Goal: Obtain resource: Obtain resource

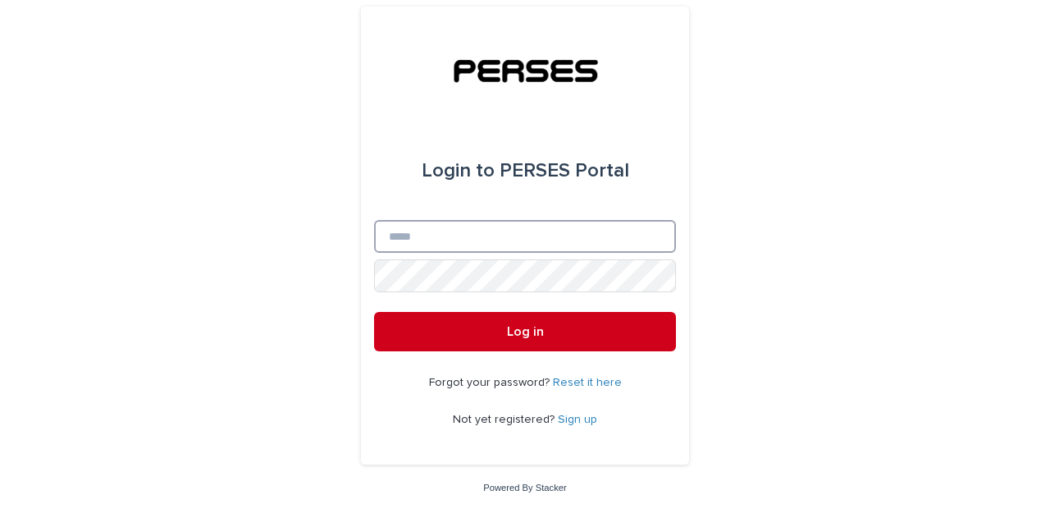
type input "**********"
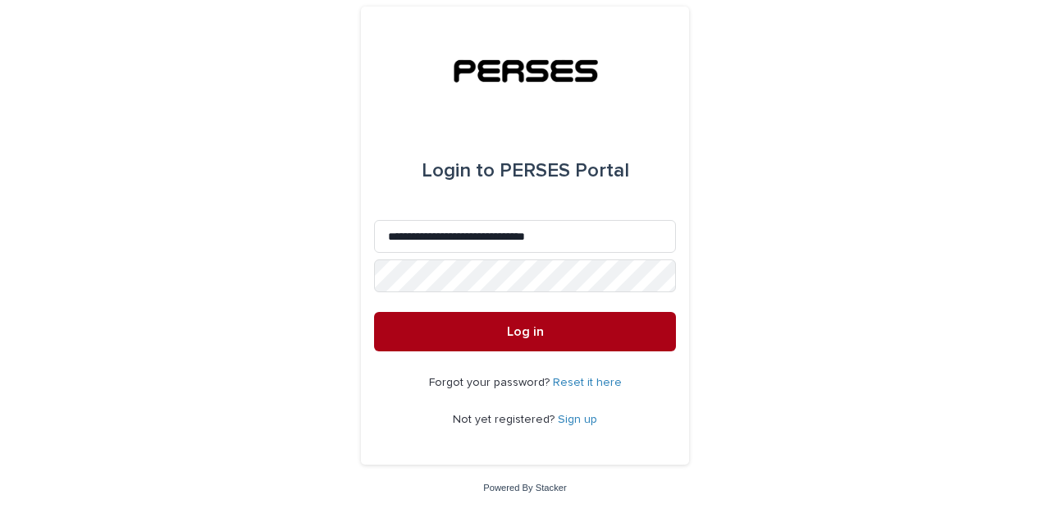
click at [610, 343] on button "Log in" at bounding box center [525, 331] width 302 height 39
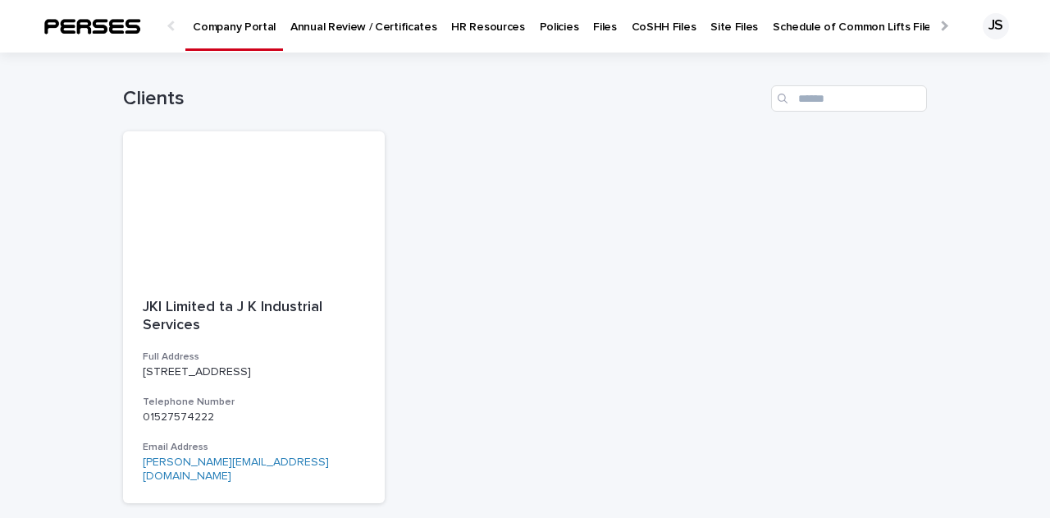
click at [376, 26] on p "Annual Review / Certificates" at bounding box center [363, 17] width 146 height 34
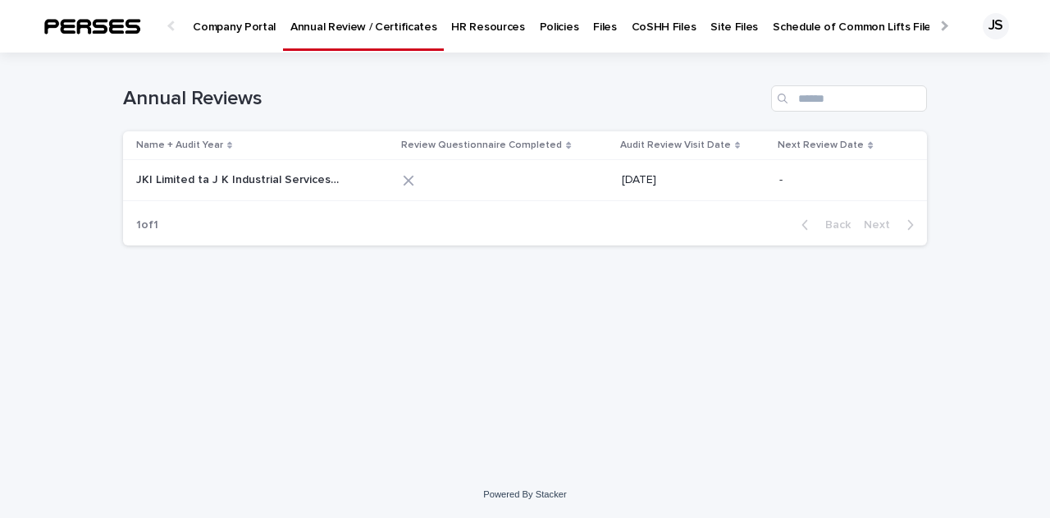
click at [487, 30] on p "HR Resources" at bounding box center [487, 17] width 73 height 34
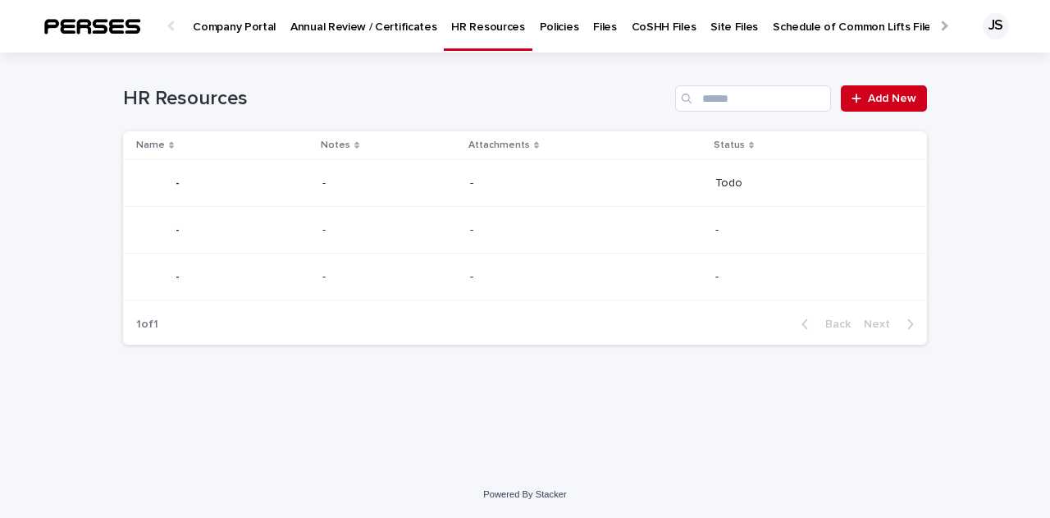
click at [550, 29] on p "Policies" at bounding box center [559, 17] width 39 height 34
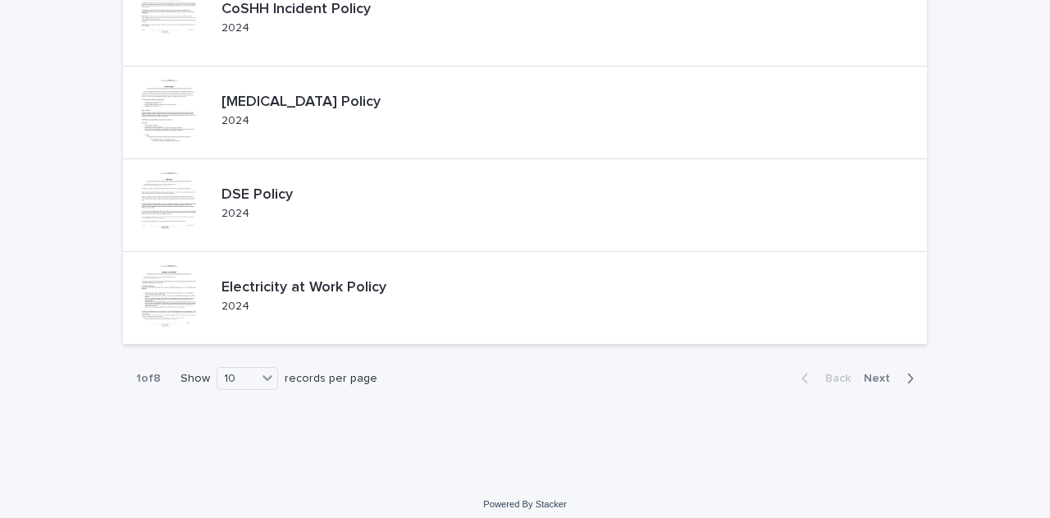
scroll to position [760, 0]
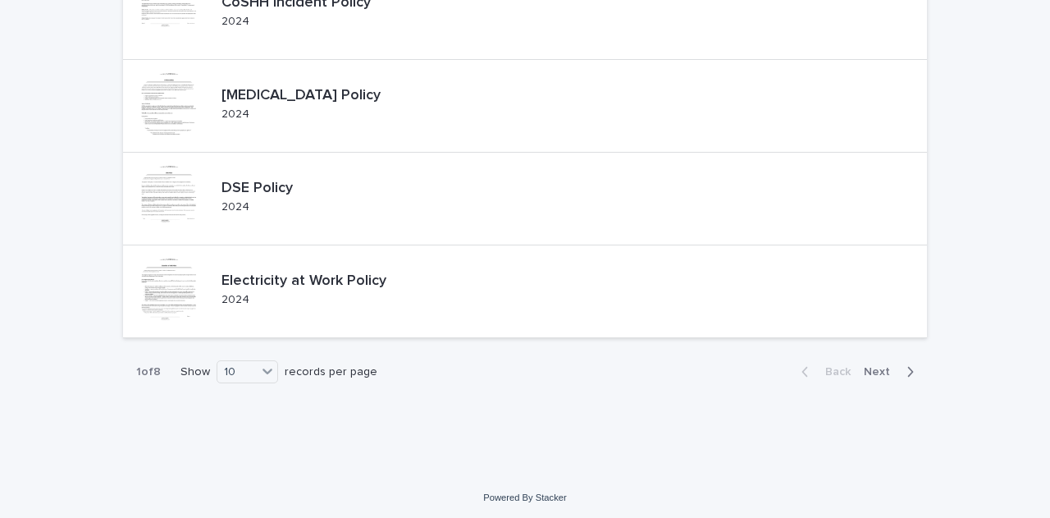
click at [884, 372] on span "Next" at bounding box center [882, 371] width 36 height 11
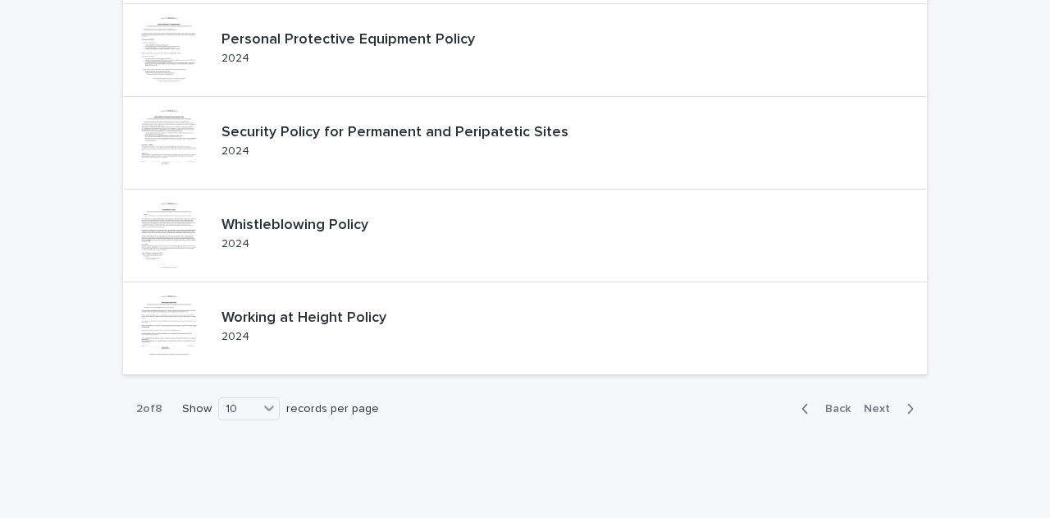
scroll to position [722, 0]
click at [826, 404] on span "Back" at bounding box center [832, 409] width 35 height 11
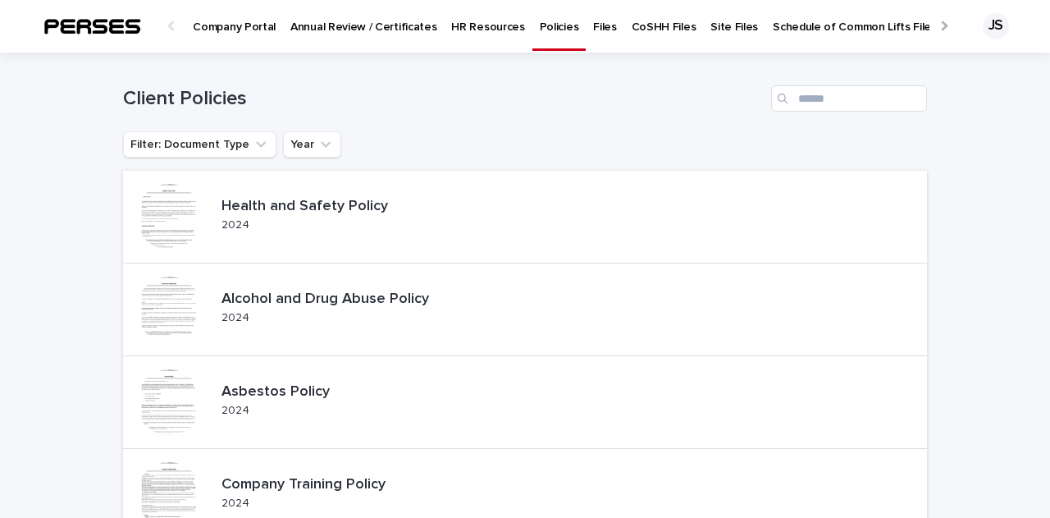
click at [712, 25] on p "Site Files" at bounding box center [734, 17] width 48 height 34
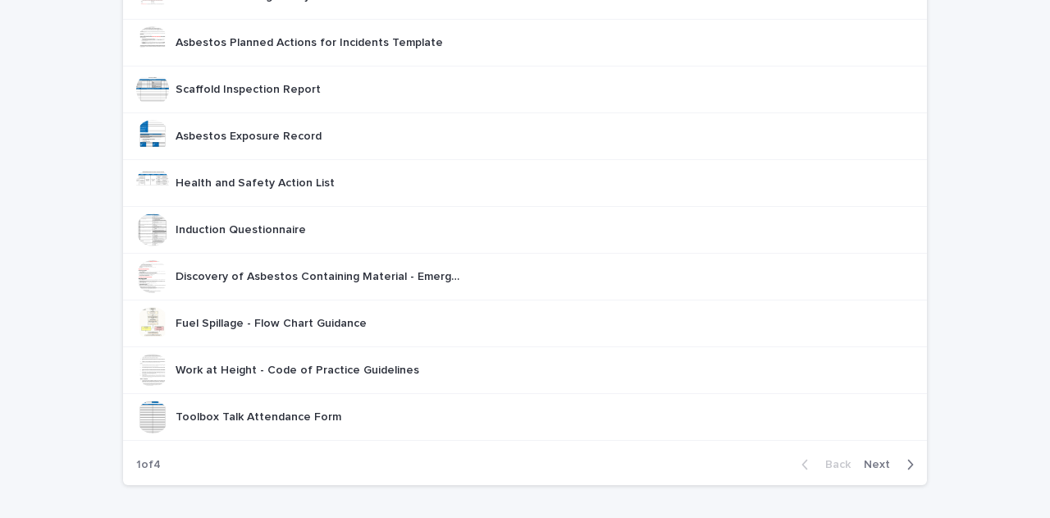
scroll to position [191, 0]
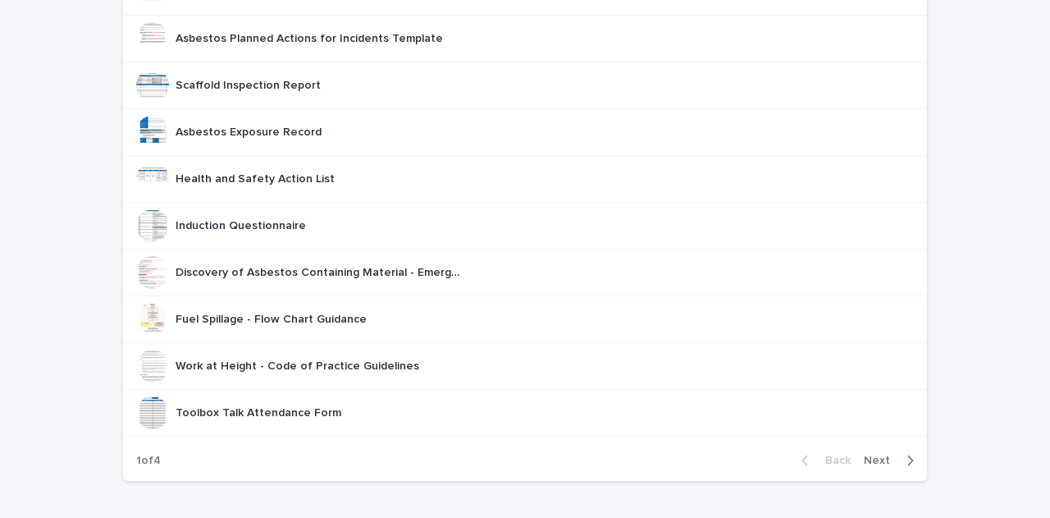
click at [888, 459] on span "Next" at bounding box center [882, 459] width 36 height 11
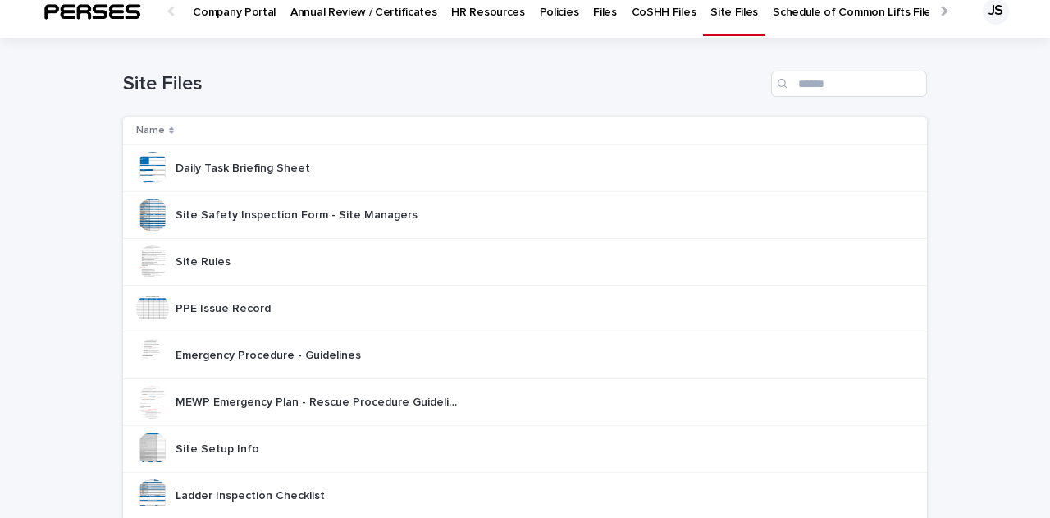
scroll to position [10, 0]
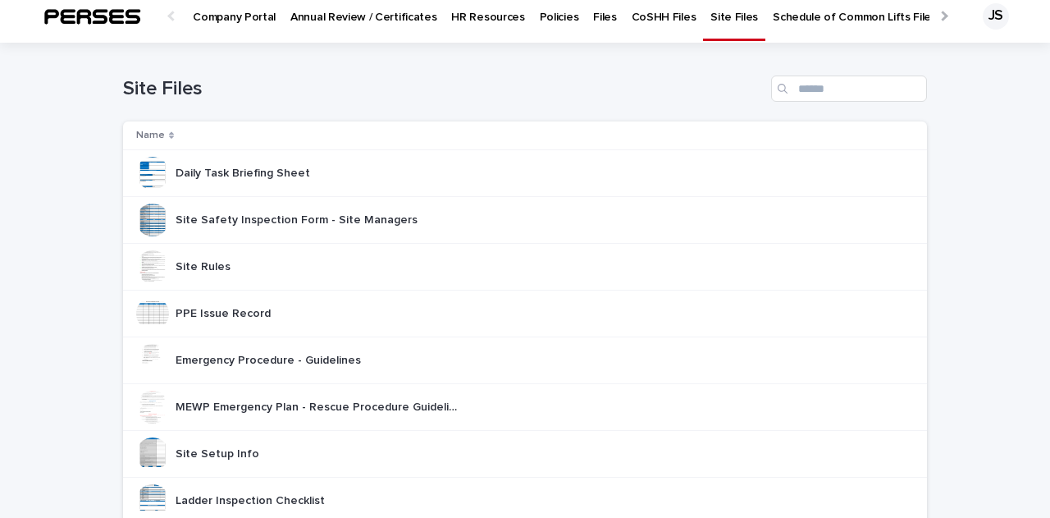
click at [273, 227] on div "Site Safety Inspection Form - Site Managers Site Safety Inspection Form - Site …" at bounding box center [297, 220] width 242 height 27
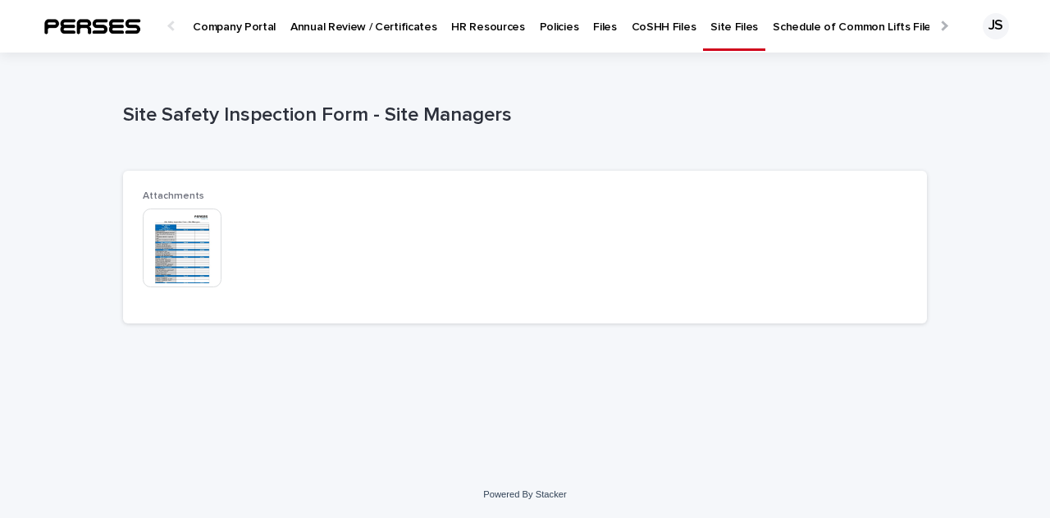
click at [199, 249] on img at bounding box center [182, 247] width 79 height 79
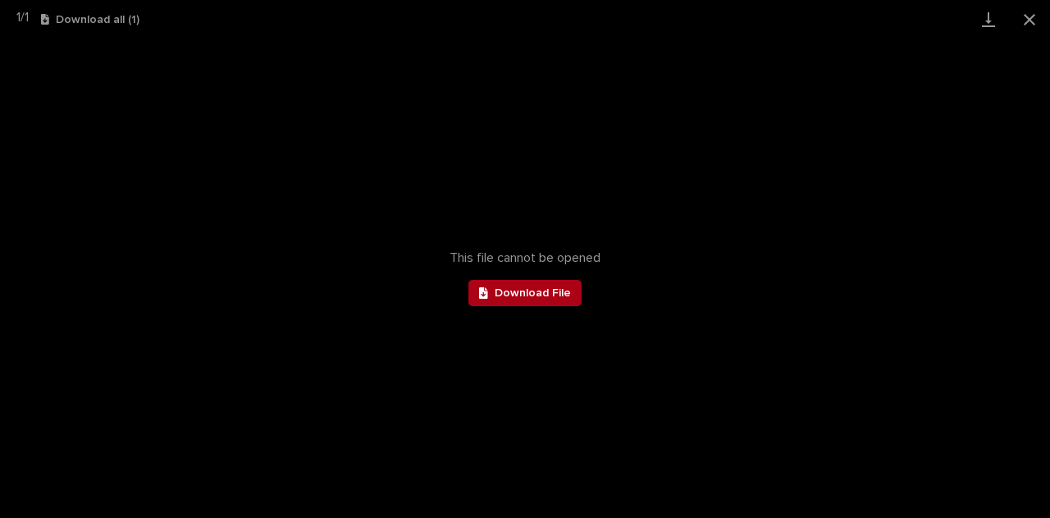
click at [524, 299] on link "Download File" at bounding box center [524, 293] width 113 height 26
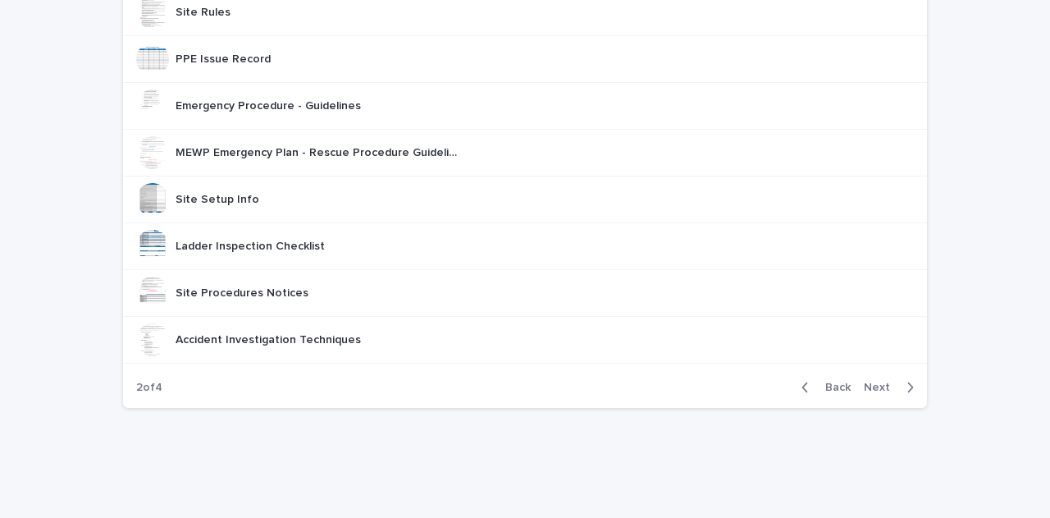
scroll to position [267, 0]
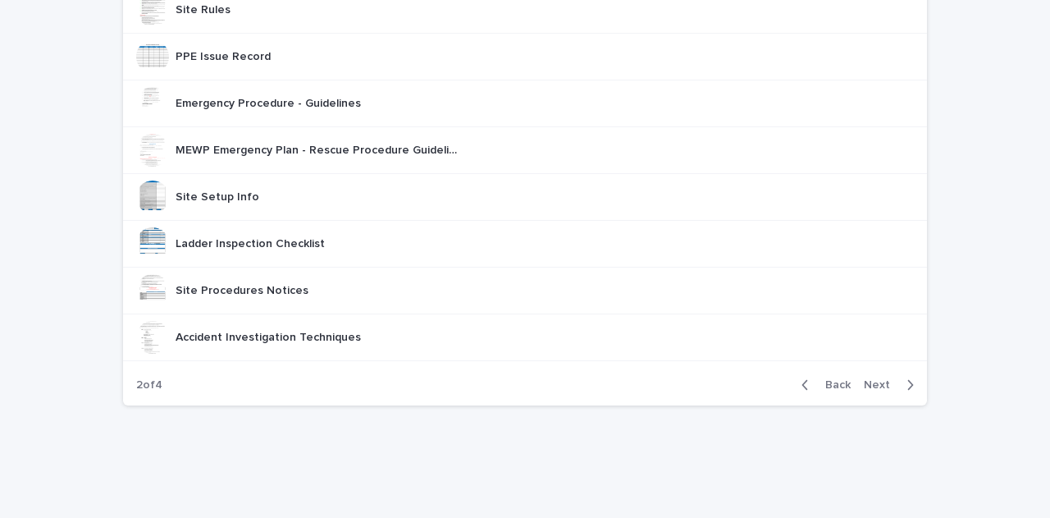
click at [881, 381] on span "Next" at bounding box center [882, 384] width 36 height 11
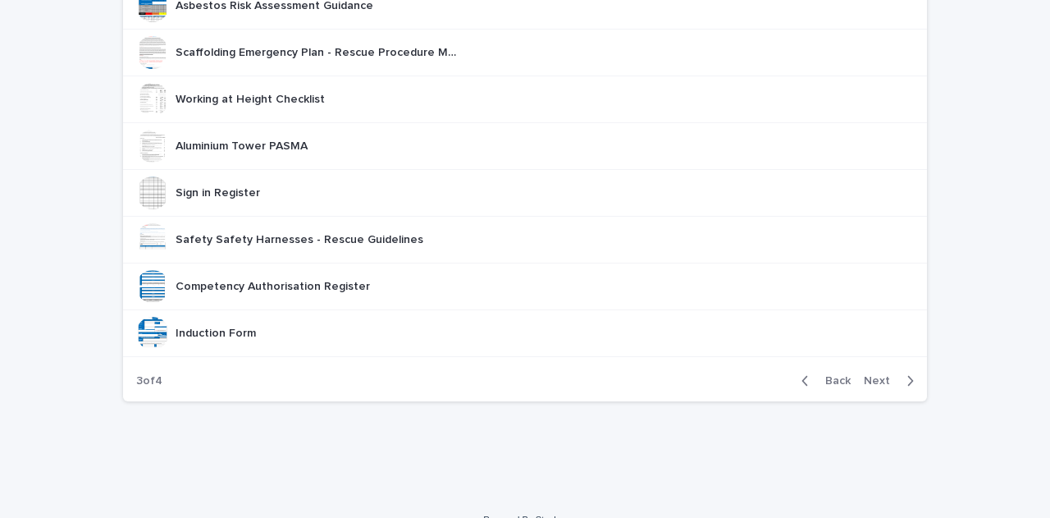
scroll to position [276, 0]
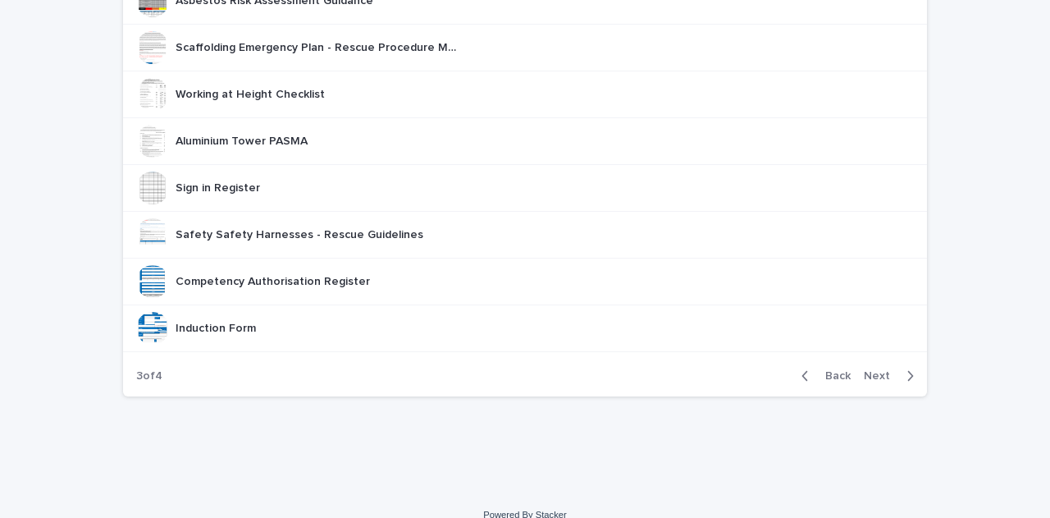
click at [896, 379] on button "Next" at bounding box center [892, 375] width 70 height 15
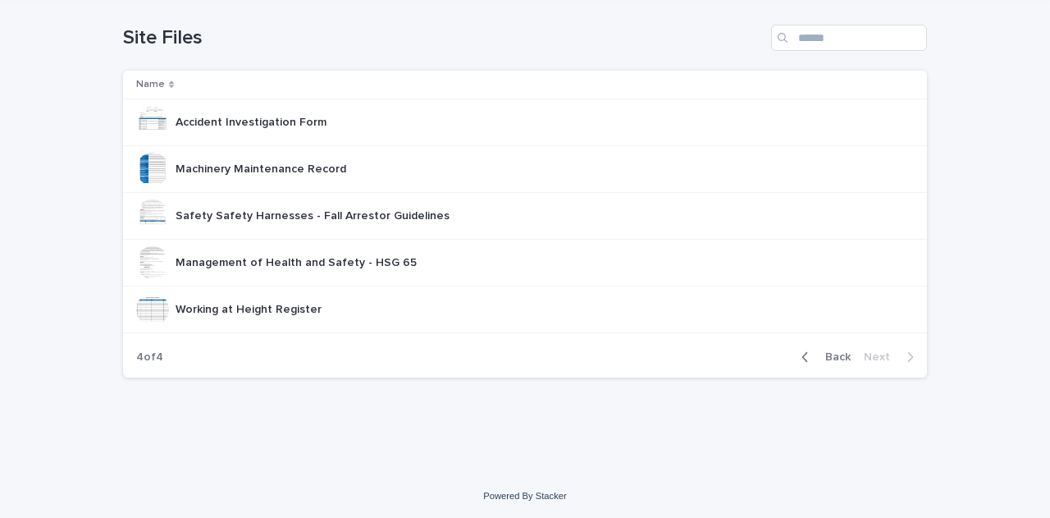
click at [828, 357] on span "Back" at bounding box center [832, 356] width 35 height 11
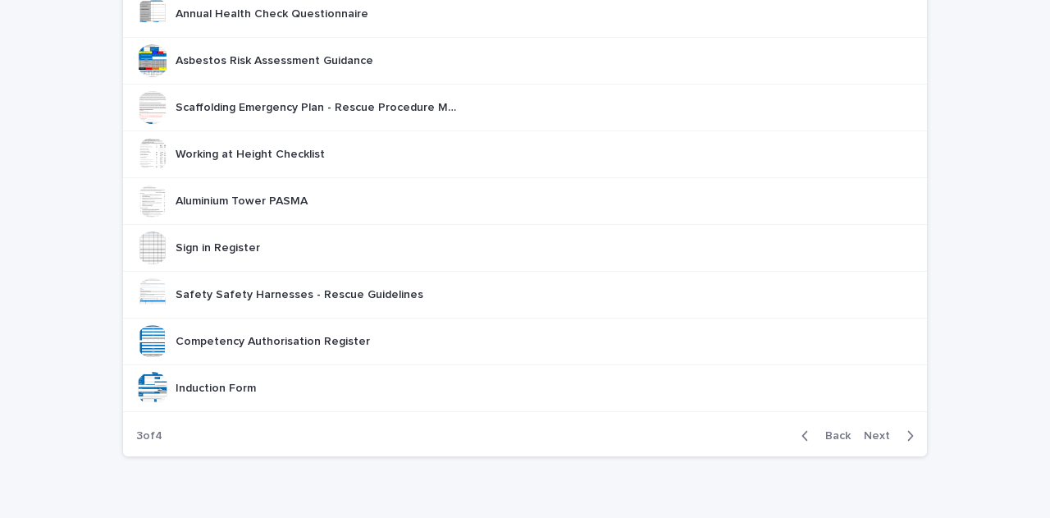
scroll to position [217, 0]
click at [826, 433] on span "Back" at bounding box center [832, 434] width 35 height 11
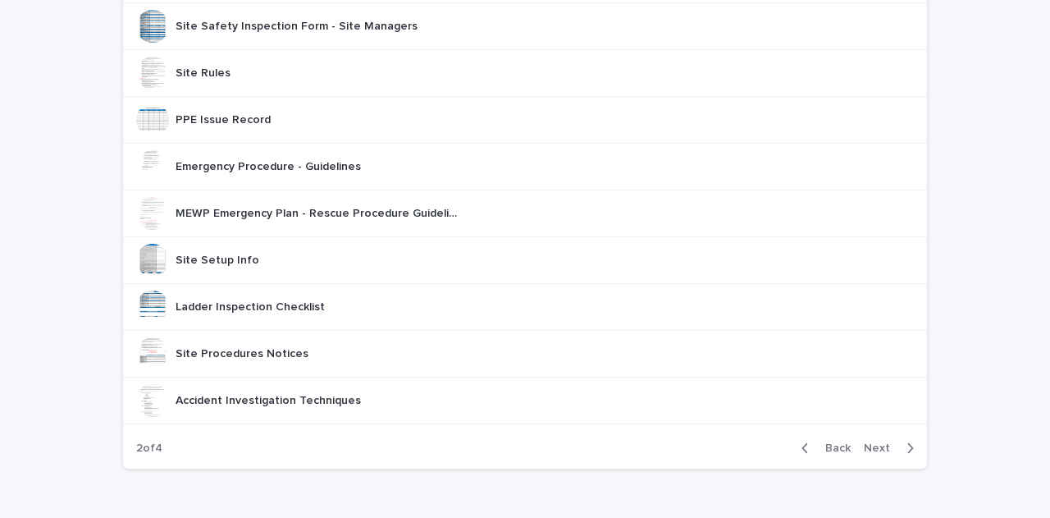
scroll to position [205, 0]
click at [818, 444] on span "Back" at bounding box center [832, 445] width 35 height 11
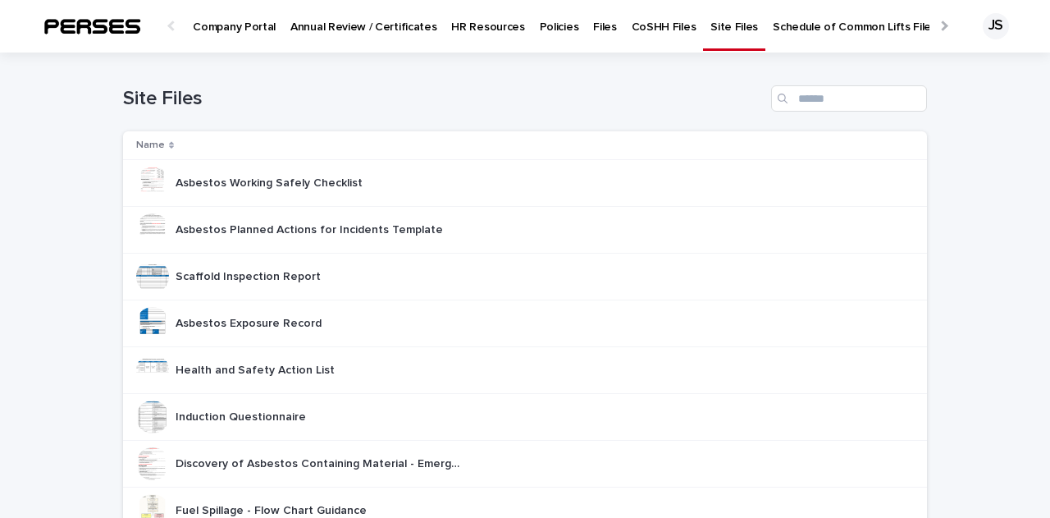
click at [933, 27] on div at bounding box center [942, 25] width 26 height 51
click at [590, 23] on p "Safety Alerts Files" at bounding box center [633, 17] width 95 height 34
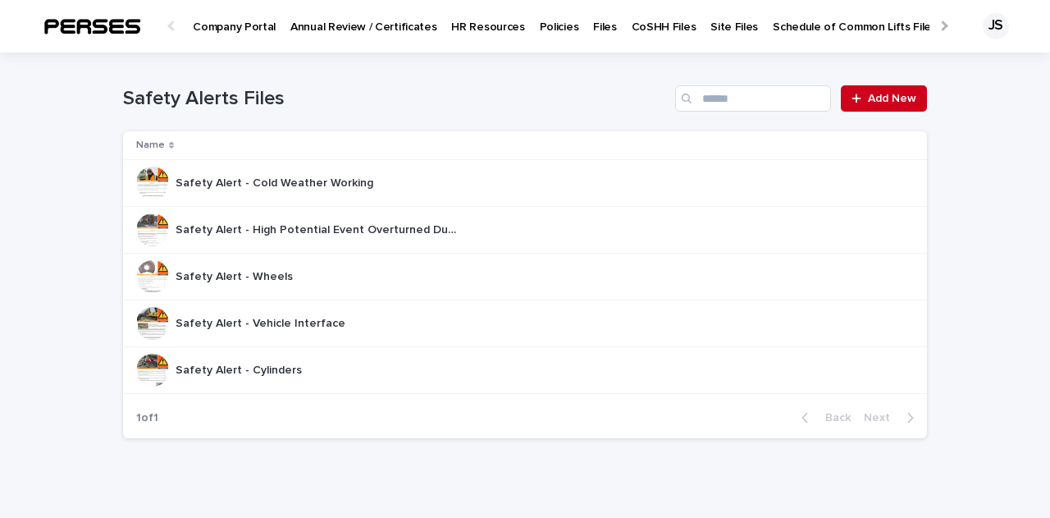
click at [710, 31] on p "Site Files" at bounding box center [734, 17] width 48 height 34
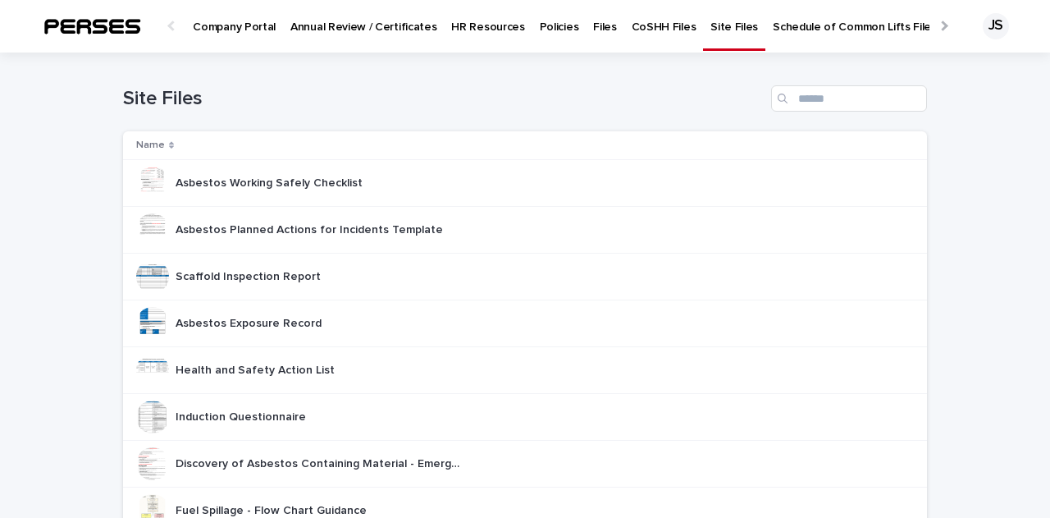
click at [550, 34] on p "Policies" at bounding box center [559, 17] width 39 height 34
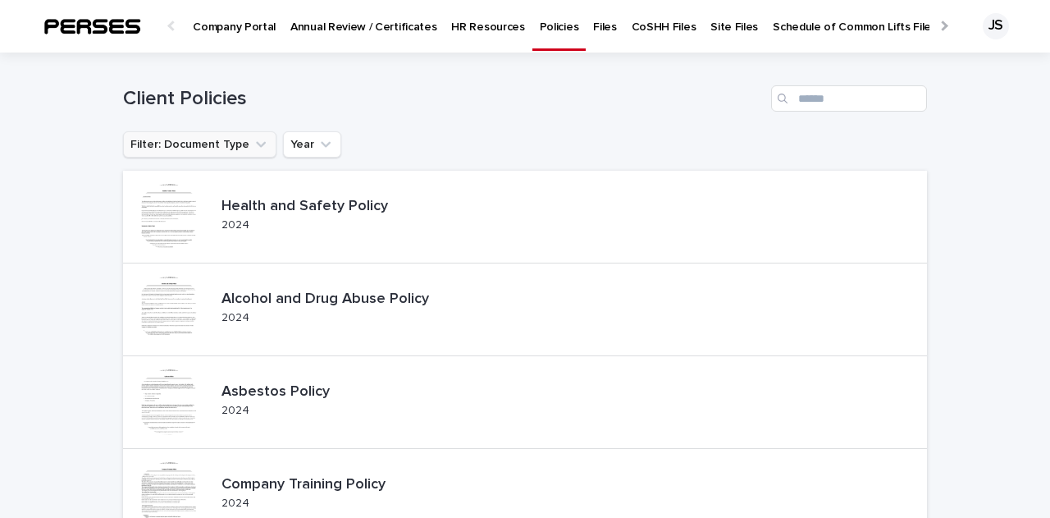
click at [253, 142] on icon "Filter: Document Type" at bounding box center [261, 144] width 16 height 16
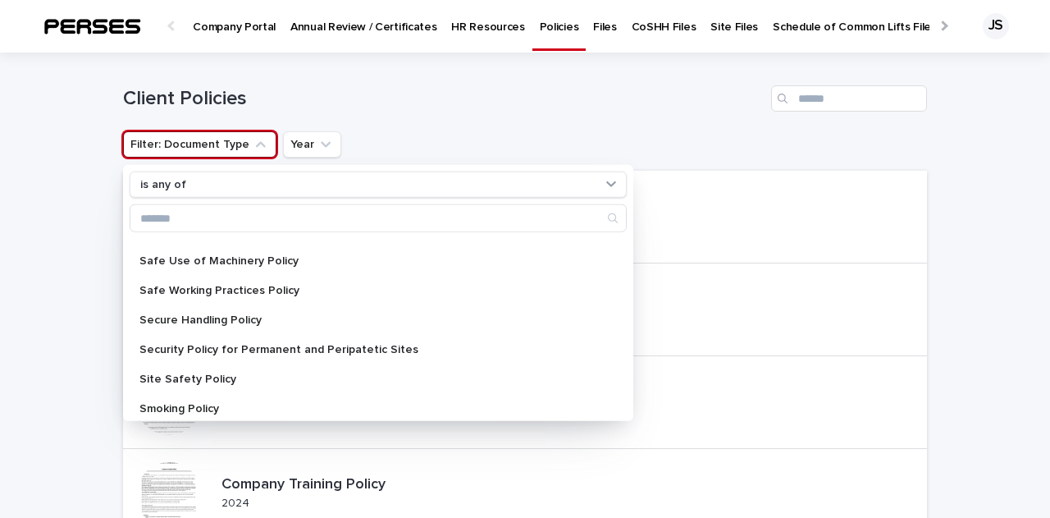
scroll to position [2271, 0]
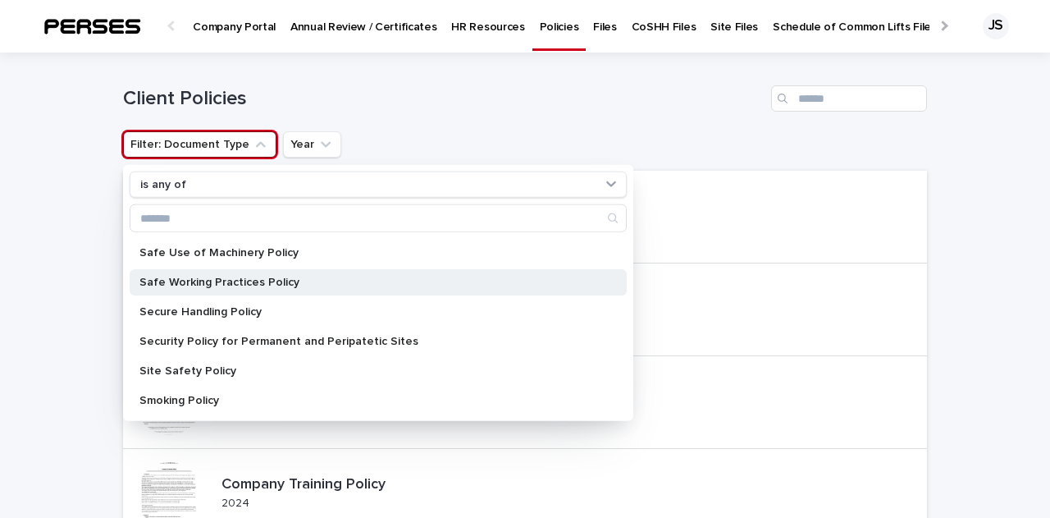
click at [260, 283] on p "Safe Working Practices Policy" at bounding box center [369, 281] width 461 height 11
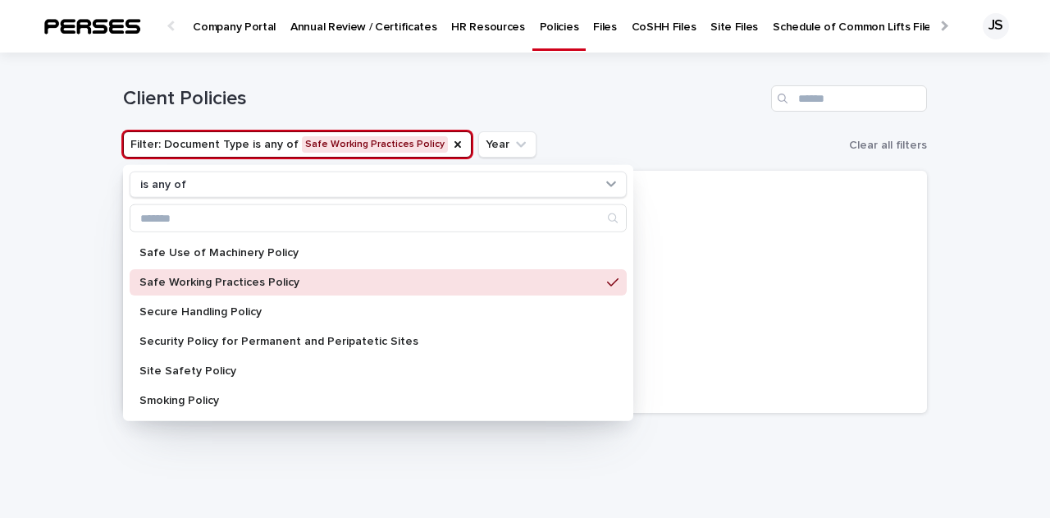
click at [156, 283] on p "Safe Working Practices Policy" at bounding box center [369, 281] width 461 height 11
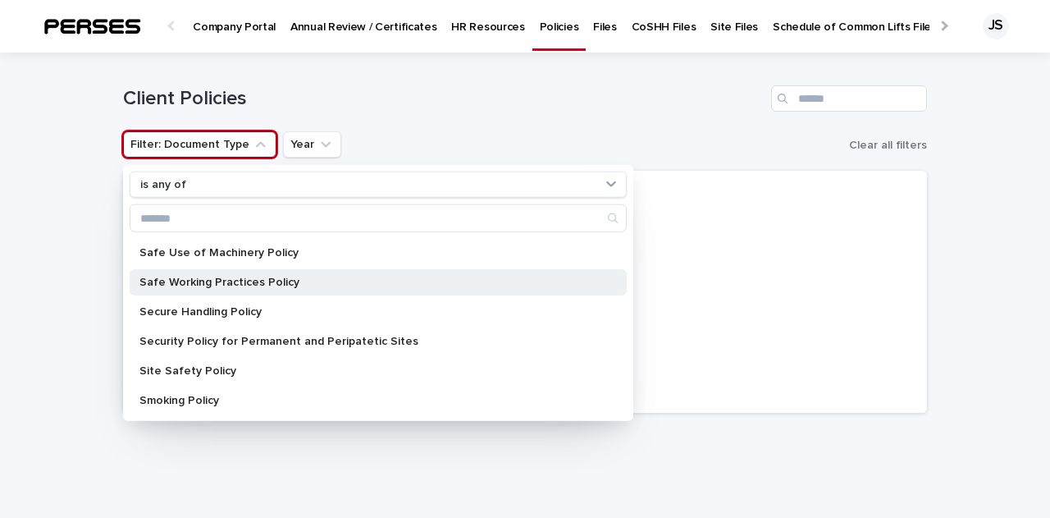
click at [156, 283] on p "Safe Working Practices Policy" at bounding box center [369, 281] width 461 height 11
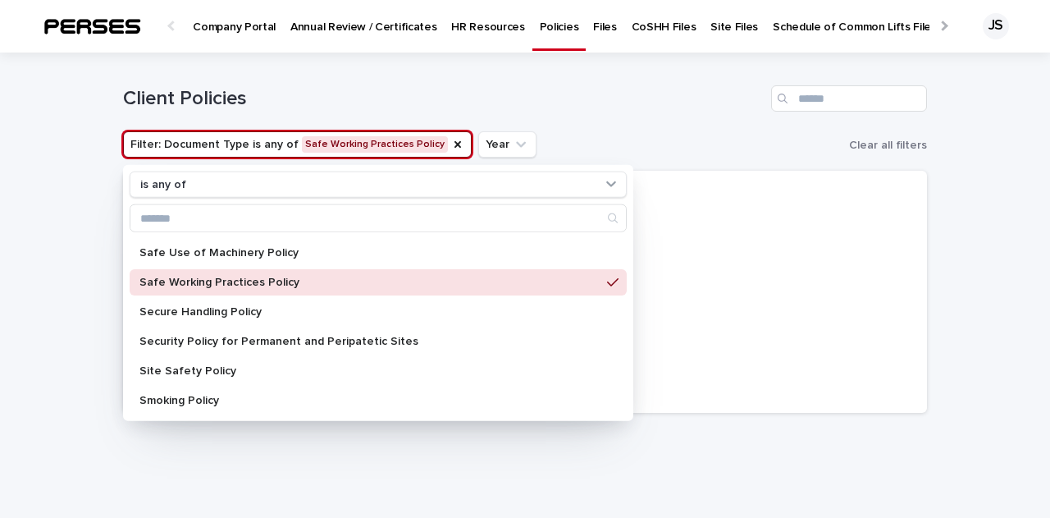
click at [646, 117] on div "Client Policies" at bounding box center [525, 91] width 804 height 79
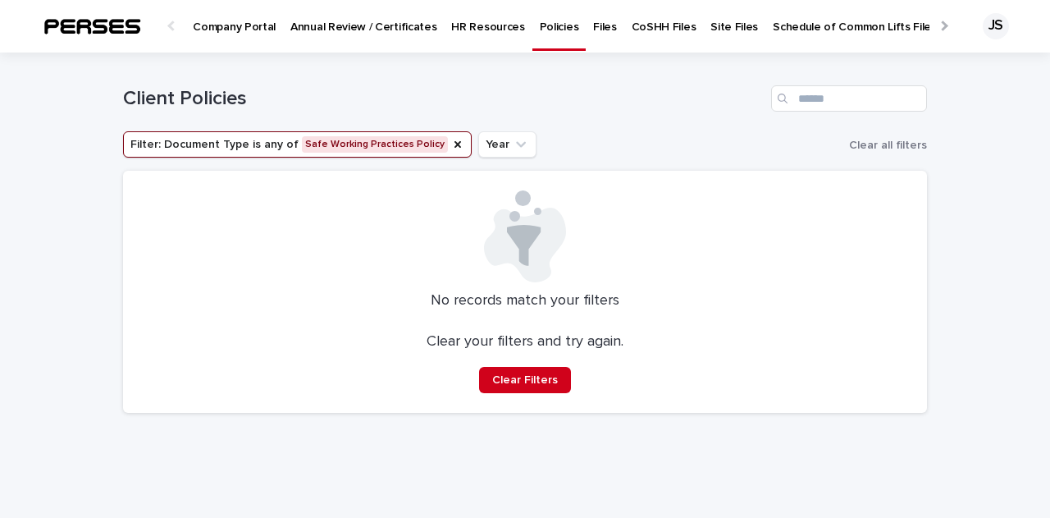
click at [390, 146] on button "Filter: Document Type is any of Safe Working Practices Policy" at bounding box center [297, 144] width 349 height 26
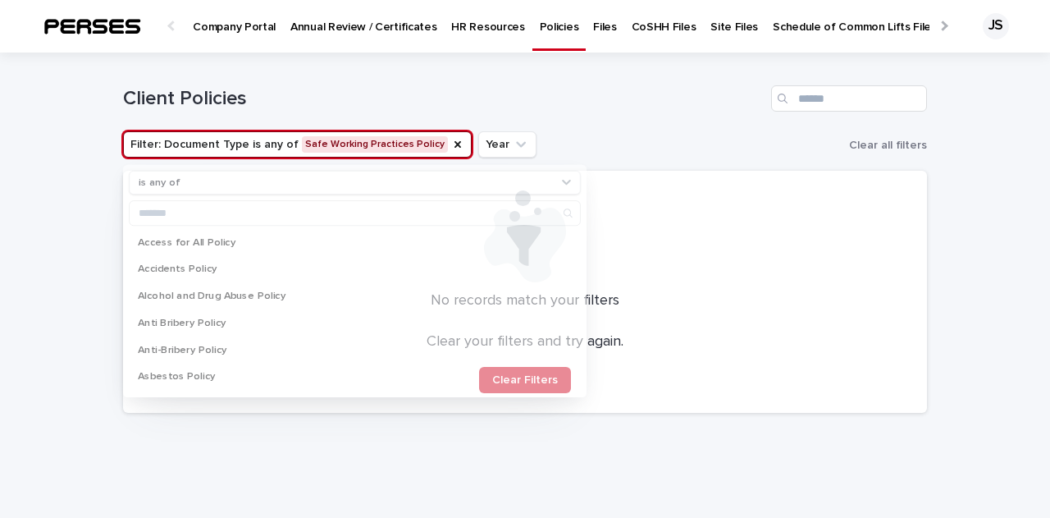
click at [390, 146] on button "Filter: Document Type is any of Safe Working Practices Policy" at bounding box center [297, 144] width 349 height 26
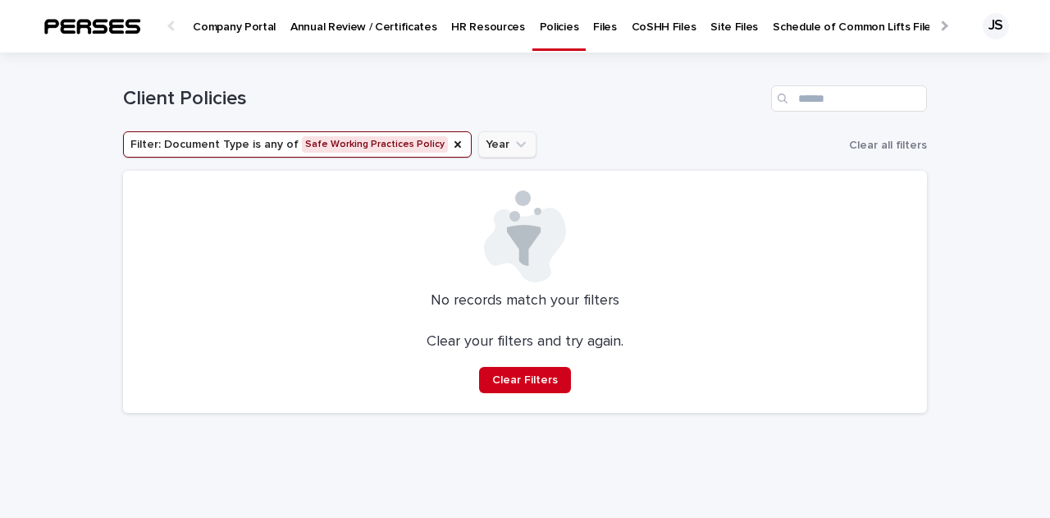
click at [516, 145] on icon "Year" at bounding box center [521, 145] width 10 height 6
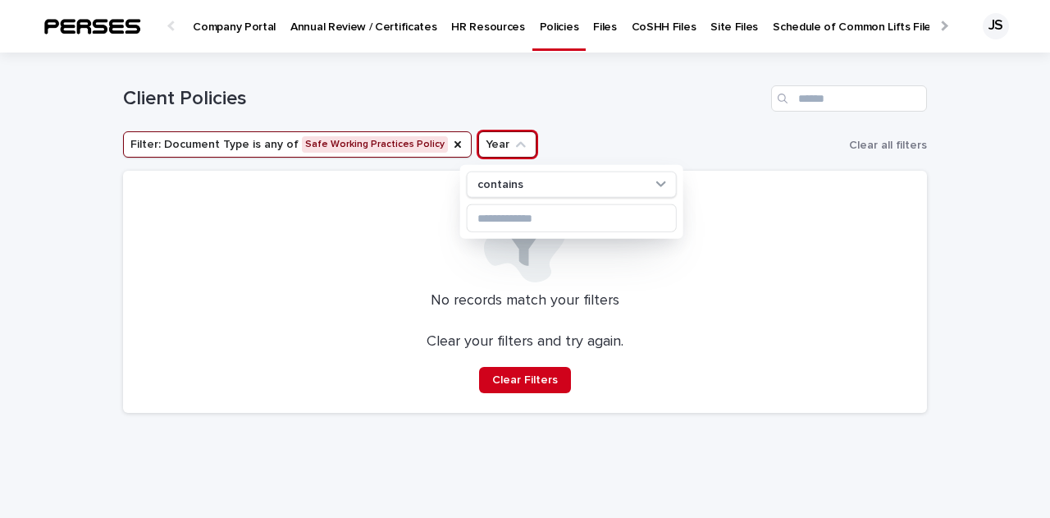
click at [516, 145] on icon "Year" at bounding box center [521, 145] width 10 height 6
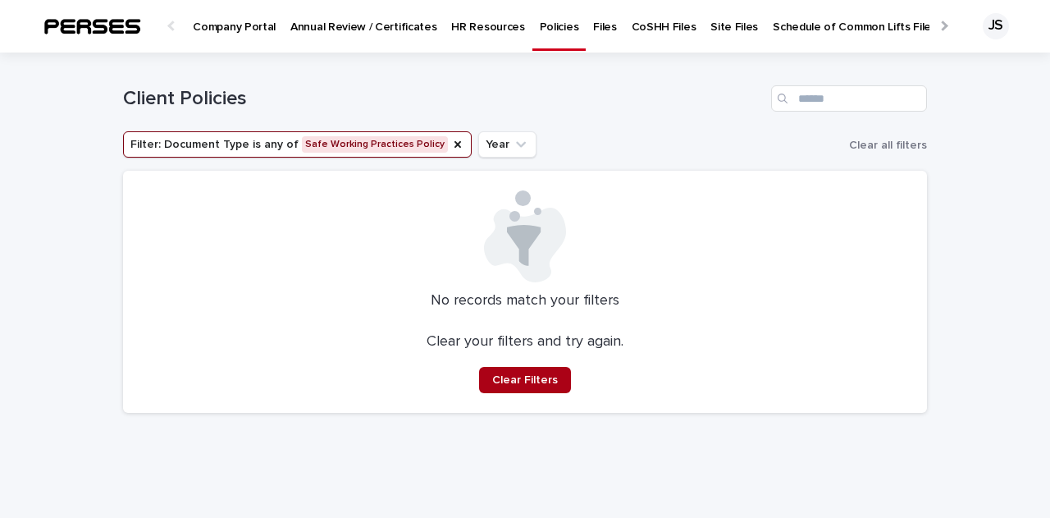
click at [512, 383] on span "Clear Filters" at bounding box center [525, 379] width 66 height 11
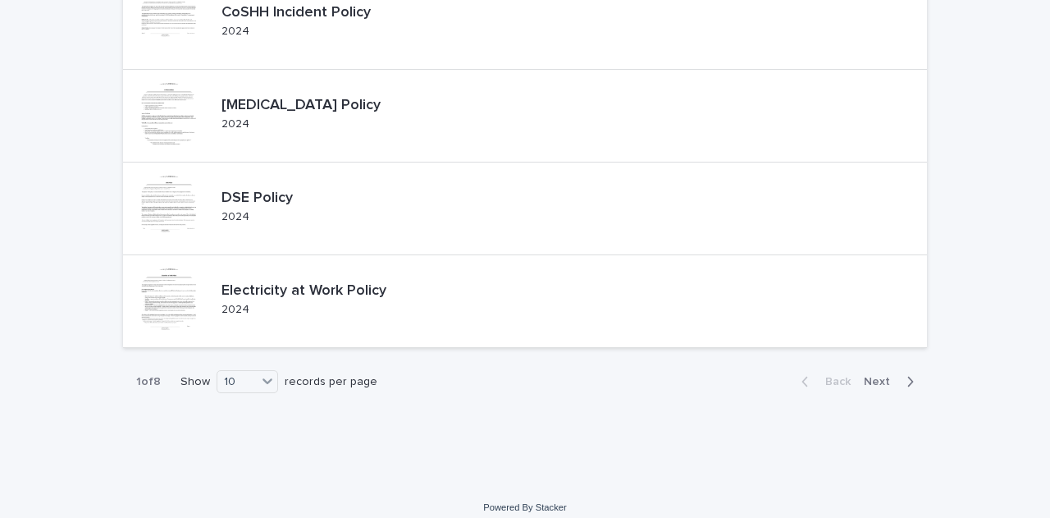
scroll to position [760, 0]
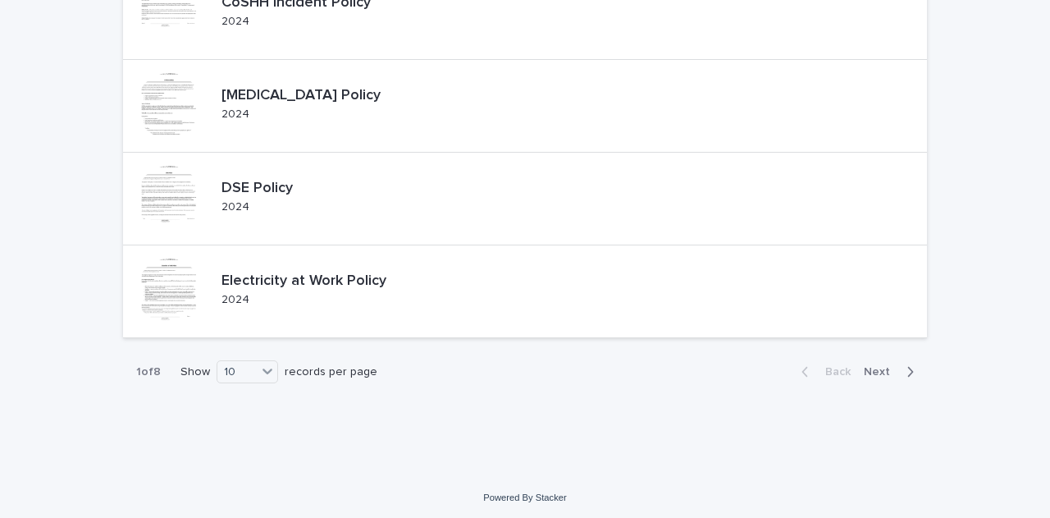
click at [880, 370] on span "Next" at bounding box center [882, 371] width 36 height 11
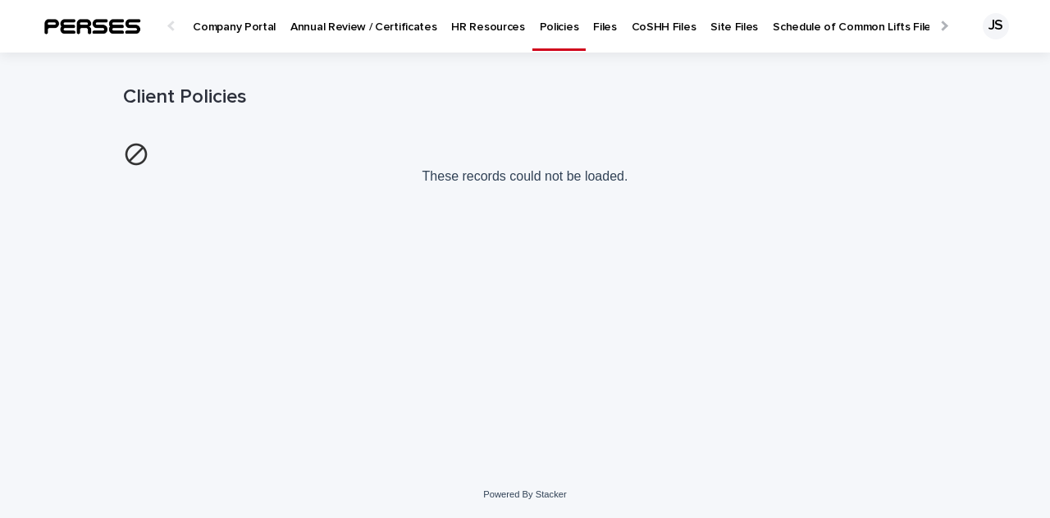
click at [543, 41] on link "Policies" at bounding box center [559, 24] width 54 height 48
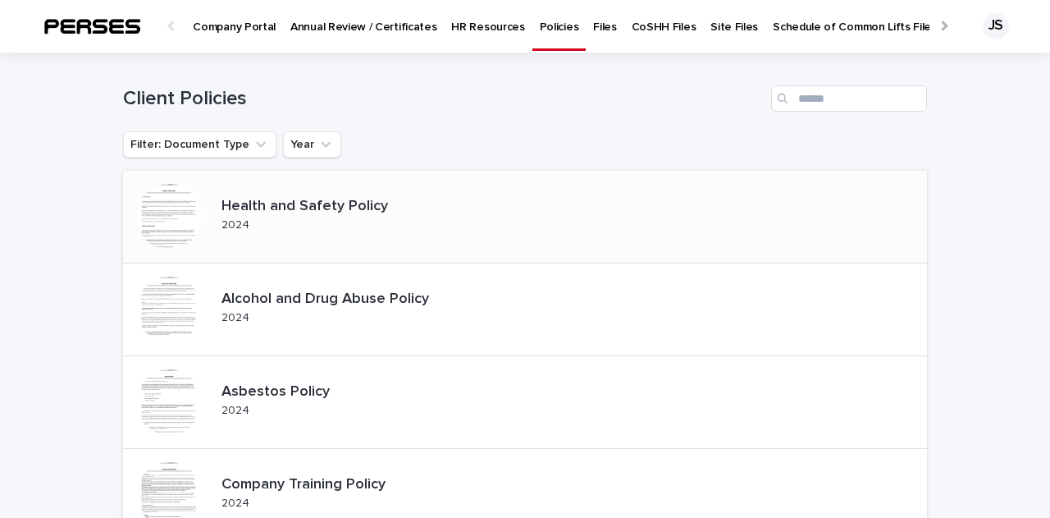
click at [174, 226] on div at bounding box center [169, 217] width 66 height 66
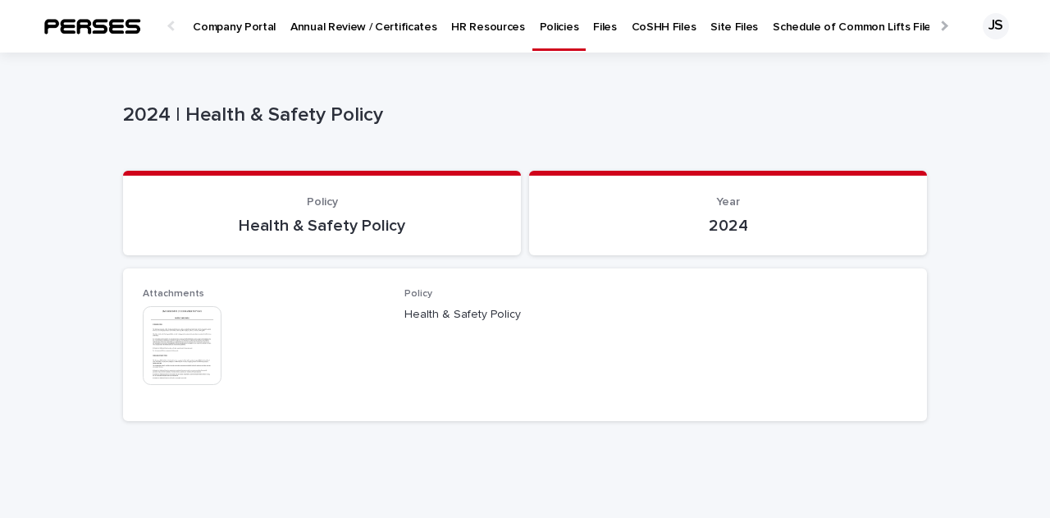
click at [191, 357] on img at bounding box center [182, 345] width 79 height 79
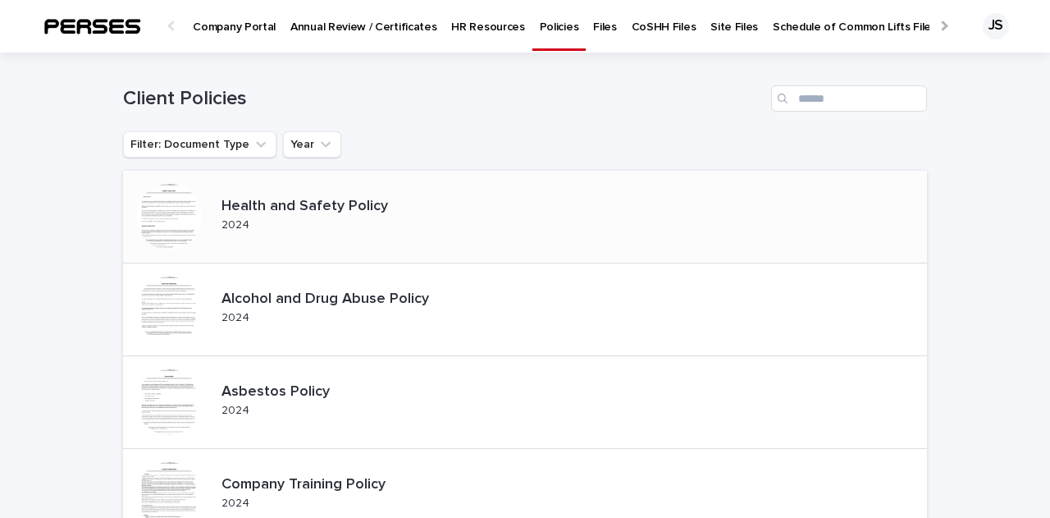
click at [159, 201] on div at bounding box center [169, 217] width 66 height 66
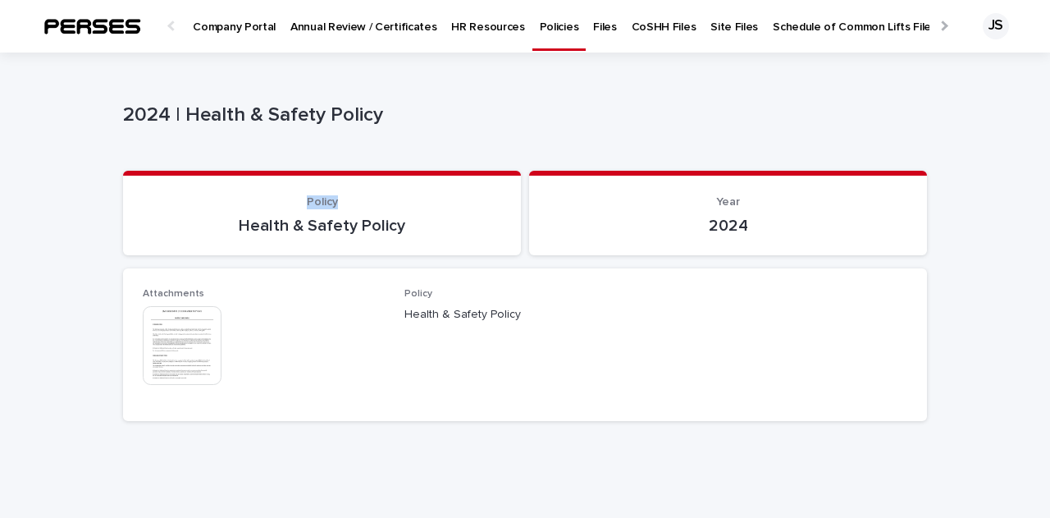
click at [159, 201] on p "Policy" at bounding box center [322, 202] width 358 height 14
click at [175, 351] on img at bounding box center [182, 345] width 79 height 79
